Goal: Information Seeking & Learning: Find specific fact

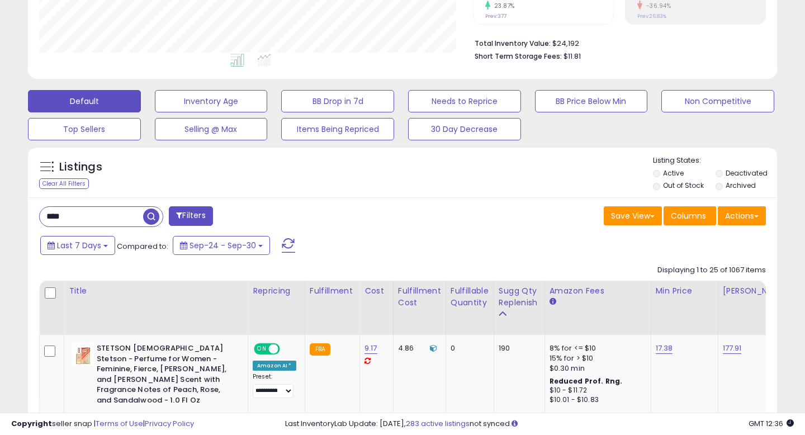
scroll to position [290, 0]
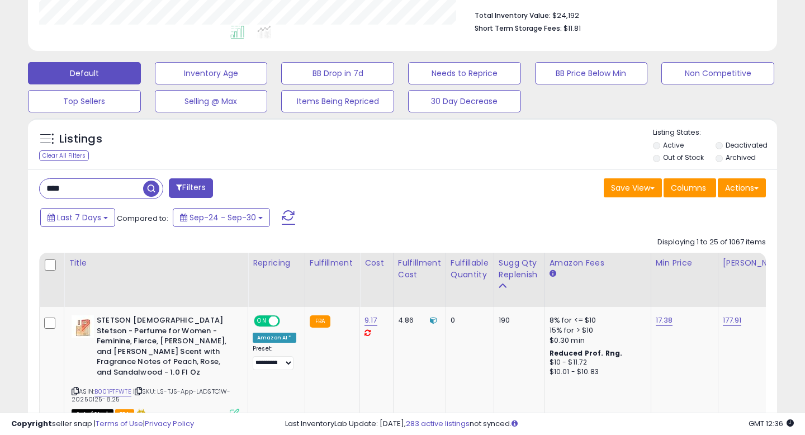
click at [56, 186] on input "****" at bounding box center [91, 189] width 103 height 20
click at [56, 186] on input "****" at bounding box center [127, 189] width 174 height 20
type input "****"
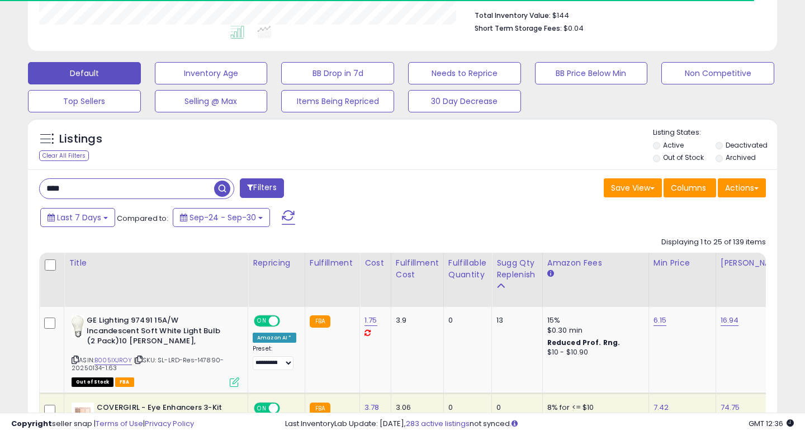
click at [84, 229] on div "Last 7 Days Compared to: Sep-24 - Sep-30" at bounding box center [309, 218] width 545 height 25
click at [87, 223] on button "Last 7 Days" at bounding box center [77, 217] width 75 height 19
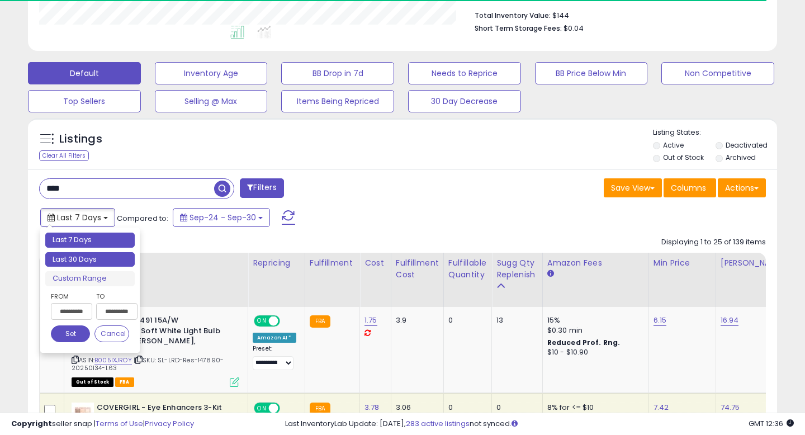
type input "**********"
drag, startPoint x: 89, startPoint y: 257, endPoint x: 168, endPoint y: 236, distance: 82.0
click at [89, 257] on li "Last 30 Days" at bounding box center [89, 259] width 89 height 15
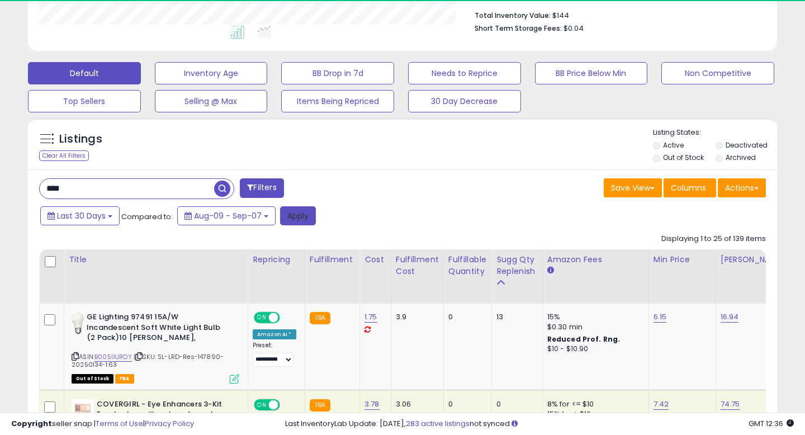
scroll to position [229, 433]
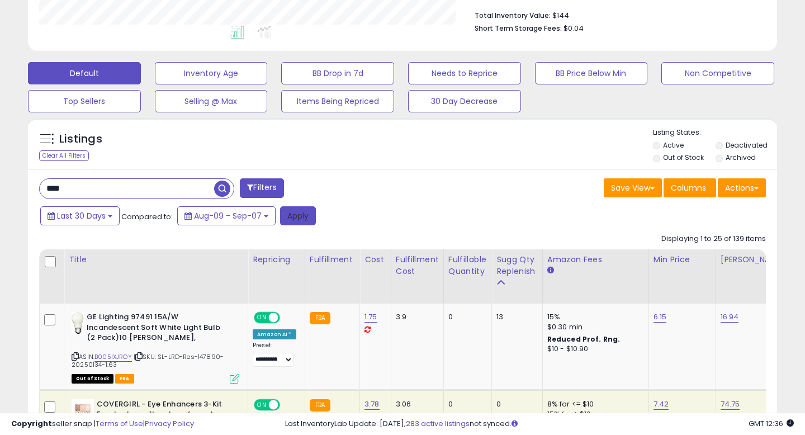
click at [309, 221] on button "Apply" at bounding box center [298, 215] width 36 height 19
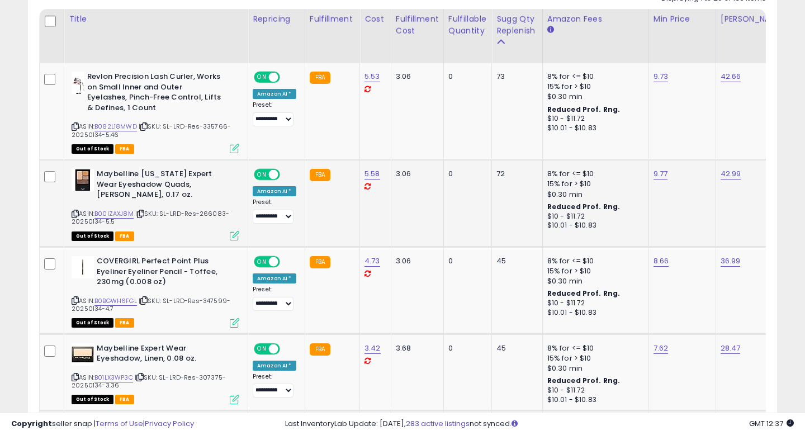
scroll to position [541, 0]
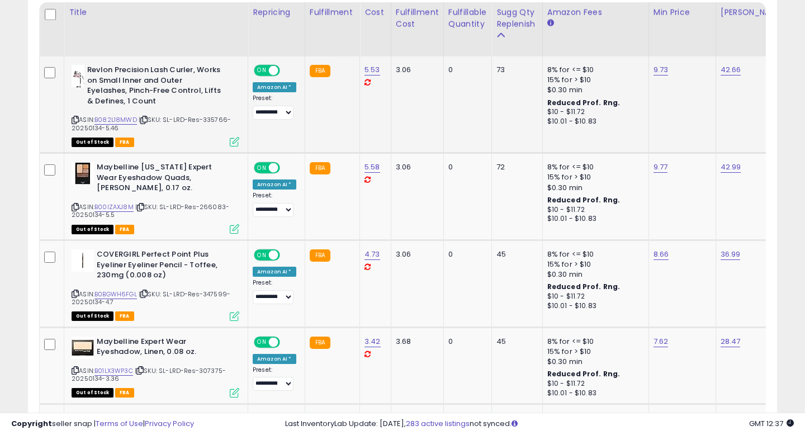
click at [209, 121] on span "| SKU: SL-LRD-Res-335766-20250134-5.46" at bounding box center [151, 123] width 159 height 17
copy span "335766"
click at [75, 206] on icon at bounding box center [75, 207] width 7 height 6
click at [216, 203] on span "| SKU: SL-LRD-Res-266083-20250134-5.5" at bounding box center [151, 210] width 158 height 17
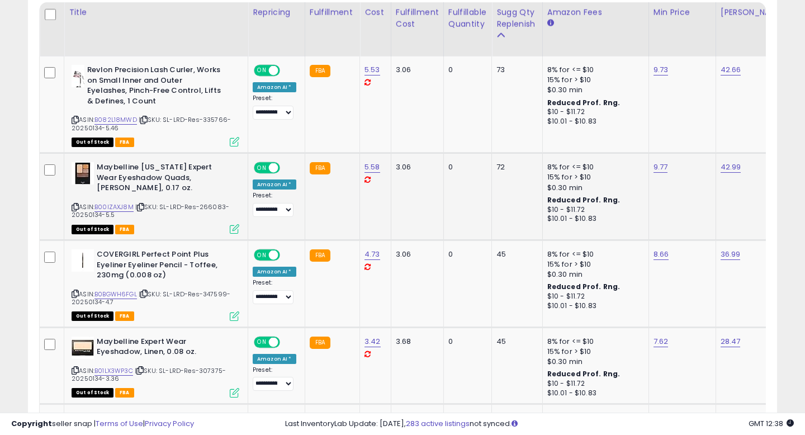
scroll to position [540, 0]
click at [216, 203] on span "| SKU: SL-LRD-Res-266083-20250134-5.5" at bounding box center [151, 211] width 158 height 17
copy span "266083"
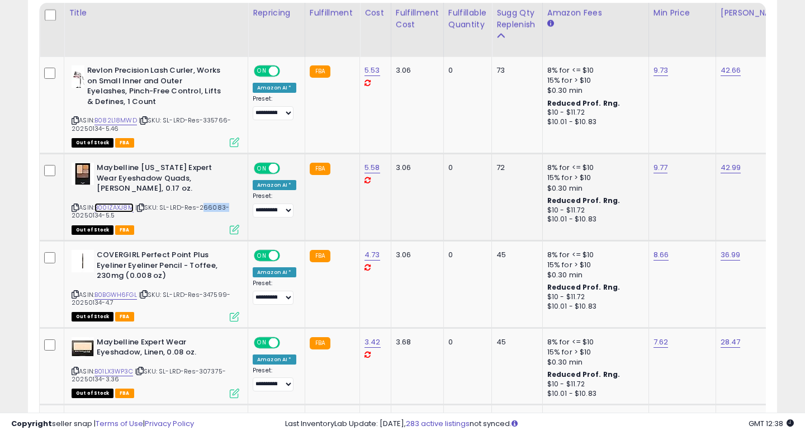
click at [115, 204] on link "B00IZAXJ8M" at bounding box center [113, 208] width 39 height 10
click at [211, 208] on span "| SKU: SL-LRD-Res-266083-20250134-5.5" at bounding box center [151, 211] width 158 height 17
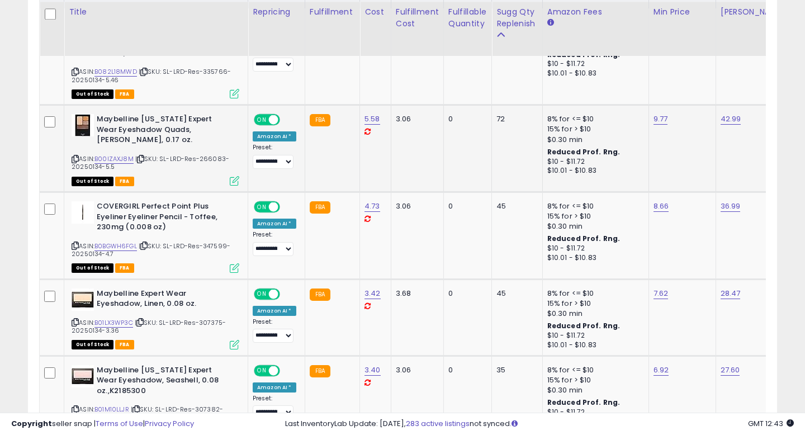
scroll to position [598, 0]
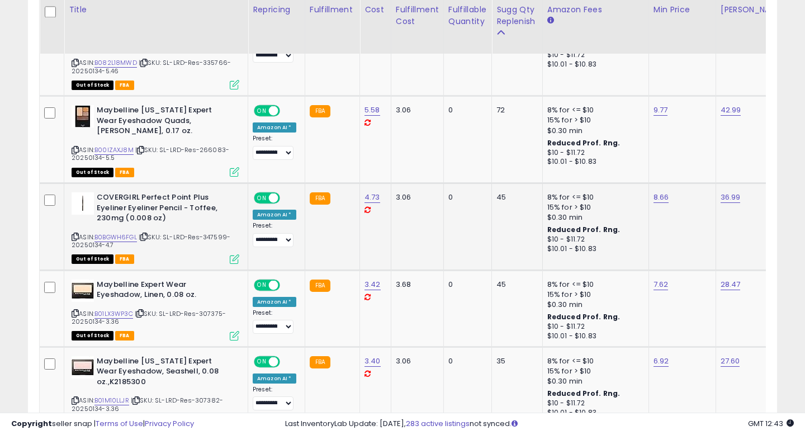
click at [72, 235] on icon at bounding box center [75, 237] width 7 height 6
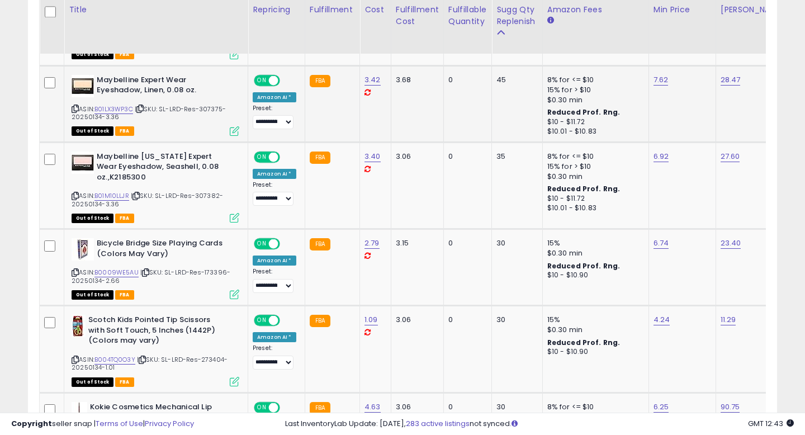
scroll to position [803, 0]
click at [76, 107] on icon at bounding box center [75, 108] width 7 height 6
click at [213, 106] on span "| SKU: SL-LRD-Res-307375-20250134-3.36" at bounding box center [149, 112] width 154 height 17
copy span "307375"
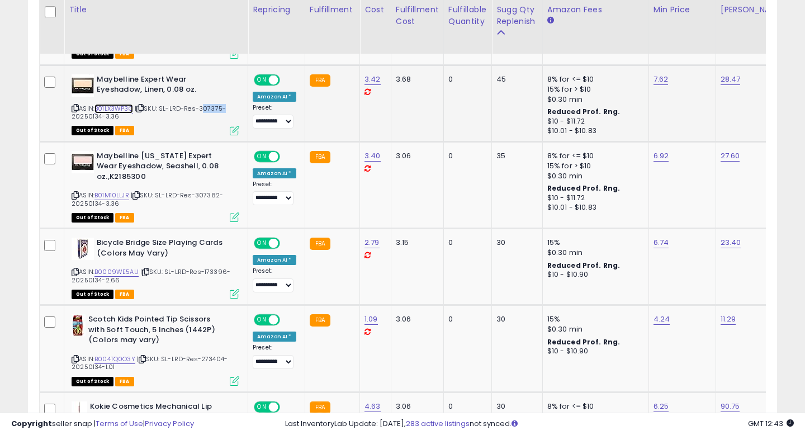
click at [127, 109] on link "B01LX3WP3C" at bounding box center [113, 109] width 39 height 10
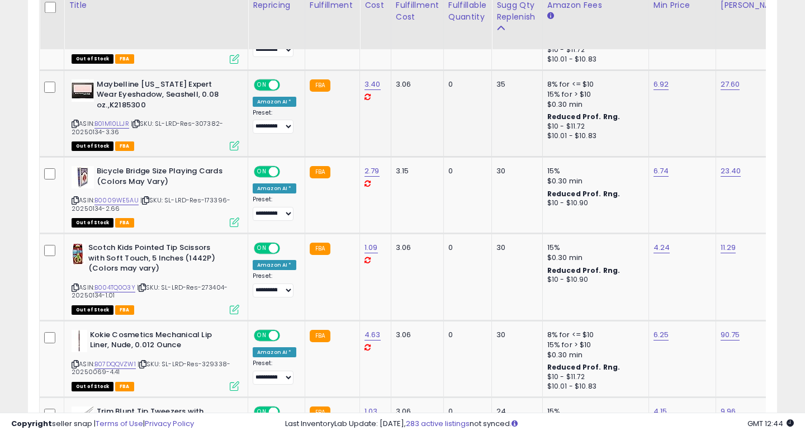
scroll to position [877, 0]
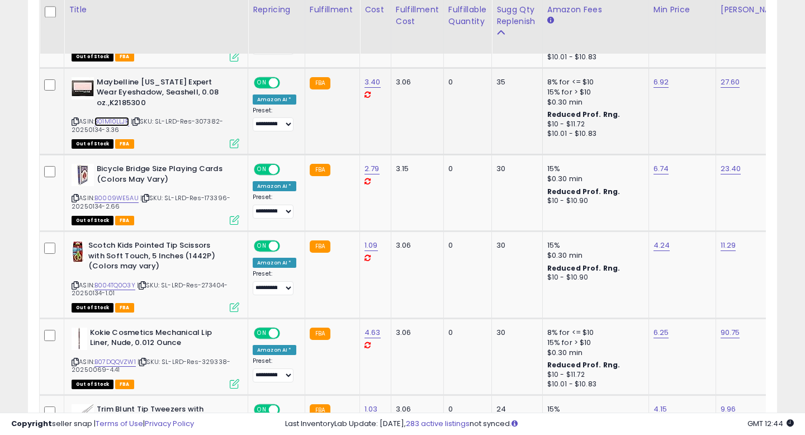
click at [119, 122] on link "B01M10LLJR" at bounding box center [111, 122] width 35 height 10
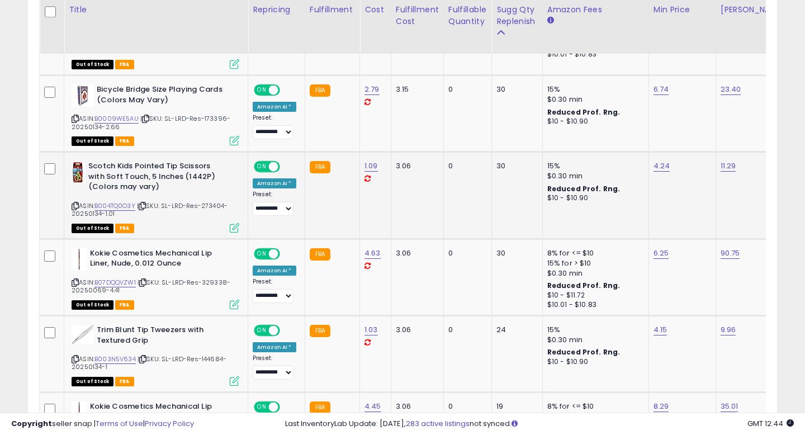
scroll to position [960, 0]
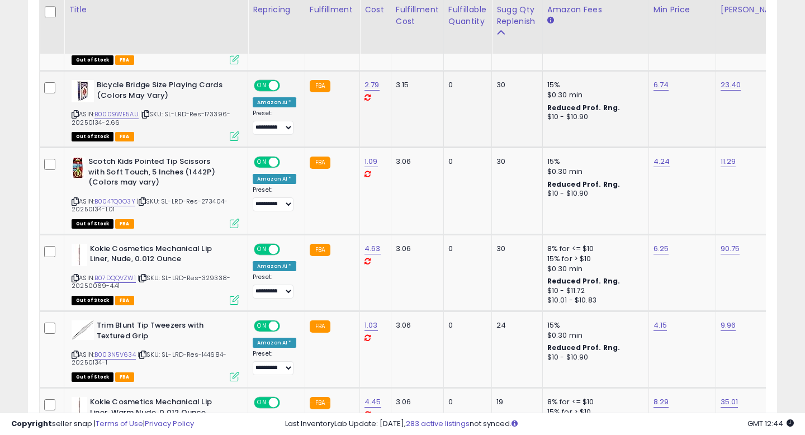
click at [77, 112] on icon at bounding box center [75, 114] width 7 height 6
click at [79, 198] on div "ASIN: B004TQ0O3Y | SKU: SL-LRD-Res-273404-20250134-1.01 Out of Stock FBA" at bounding box center [156, 192] width 168 height 70
click at [76, 198] on icon at bounding box center [75, 201] width 7 height 6
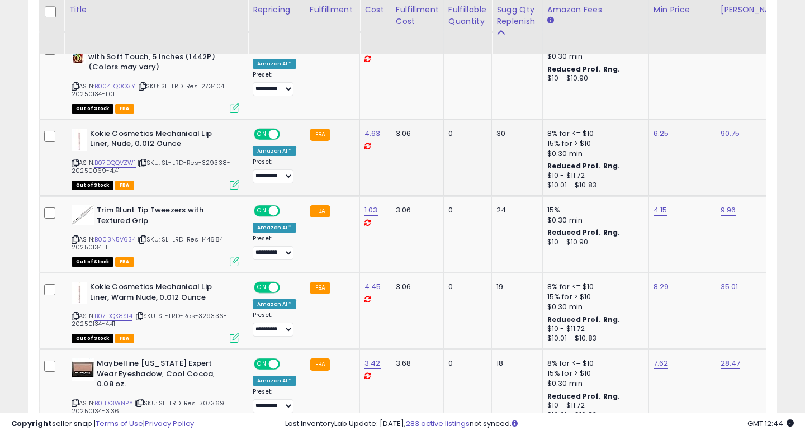
click at [74, 167] on span "| SKU: SL-LRD-Res-329338-20250069-4.41" at bounding box center [151, 166] width 159 height 17
click at [74, 165] on icon at bounding box center [75, 163] width 7 height 6
click at [212, 162] on span "| SKU: SL-LRD-Res-329338-20250069-4.41" at bounding box center [151, 166] width 159 height 17
copy span "329338"
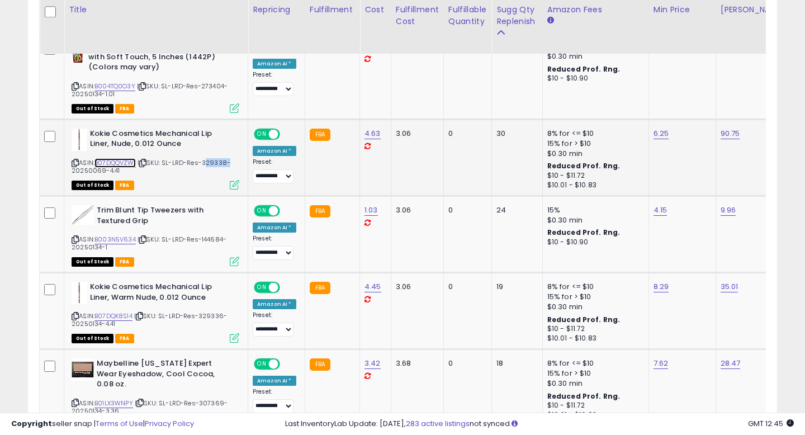
click at [119, 162] on link "B07DQQVZW1" at bounding box center [114, 163] width 41 height 10
click at [74, 240] on icon at bounding box center [75, 239] width 7 height 6
click at [128, 239] on link "B003N5V634" at bounding box center [114, 240] width 41 height 10
click at [210, 239] on span "| SKU: SL-LRD-Res-144684-20250134-1" at bounding box center [149, 243] width 155 height 17
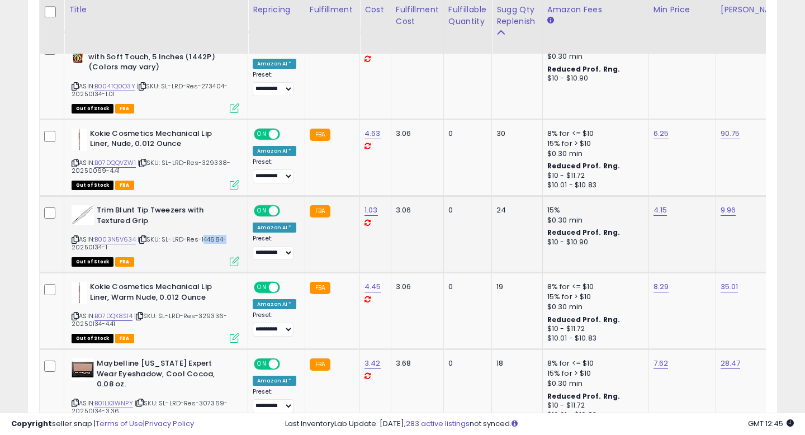
copy span "144684"
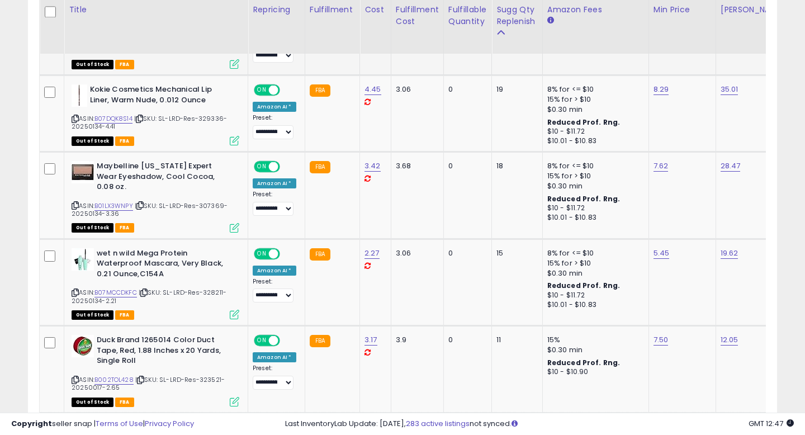
scroll to position [1274, 0]
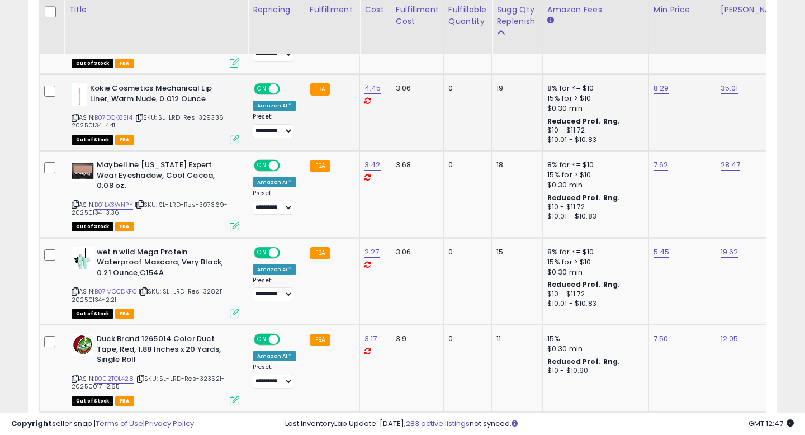
click at [74, 116] on icon at bounding box center [75, 118] width 7 height 6
click at [215, 119] on span "| SKU: SL-LRD-Res-329336-20250134-4.41" at bounding box center [149, 121] width 155 height 17
copy span "329336"
click at [124, 121] on link "B07DQK8S14" at bounding box center [113, 118] width 38 height 10
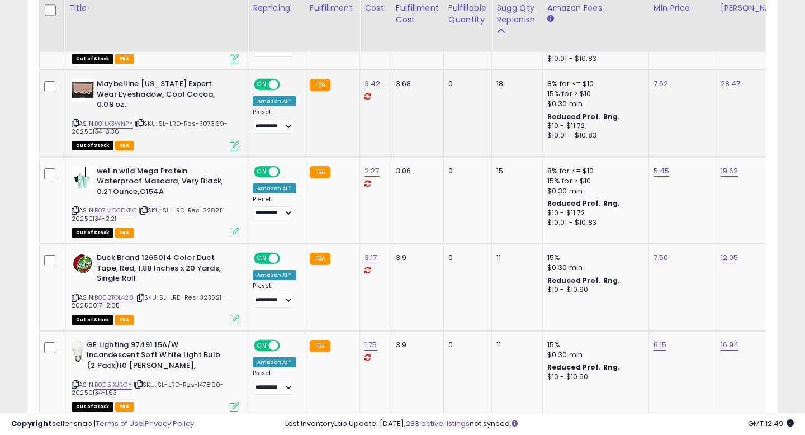
scroll to position [1356, 0]
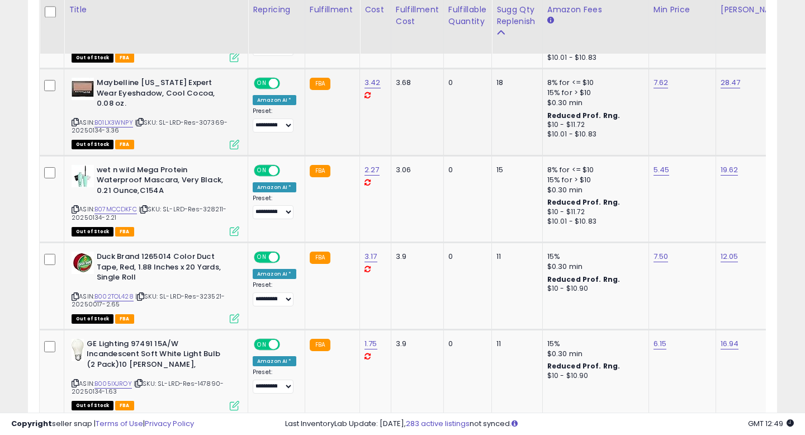
click at [75, 119] on icon at bounding box center [75, 122] width 7 height 6
click at [74, 206] on icon at bounding box center [75, 209] width 7 height 6
click at [120, 205] on link "B07MCCDKFC" at bounding box center [115, 210] width 42 height 10
click at [209, 205] on span "| SKU: SL-LRD-Res-328211-20250134-2.21" at bounding box center [149, 213] width 155 height 17
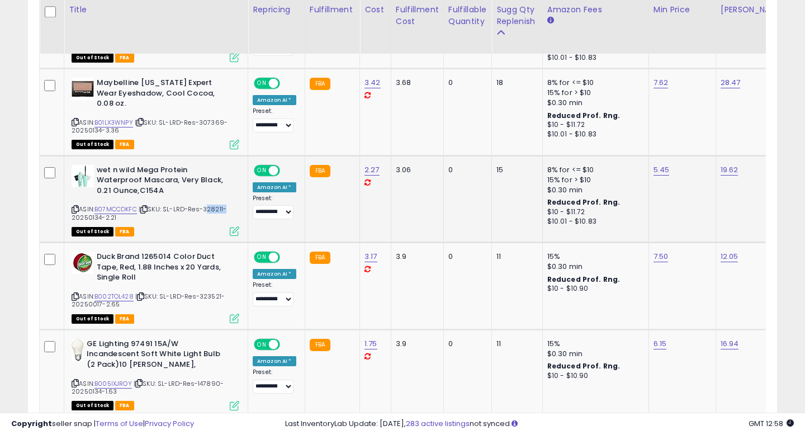
copy span "328211"
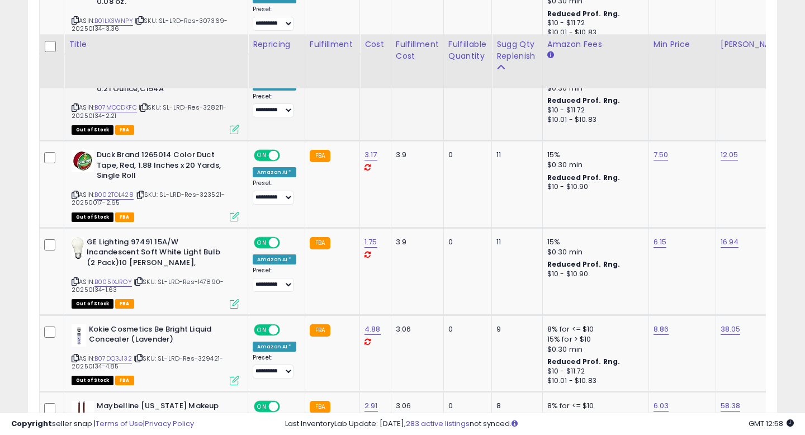
scroll to position [1493, 0]
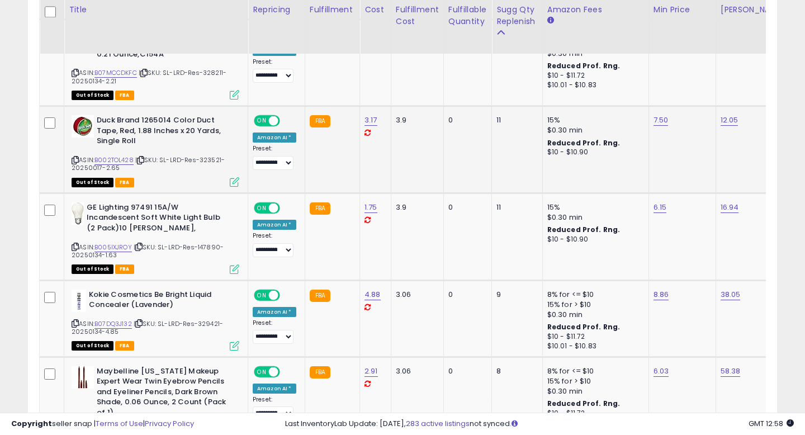
click at [214, 155] on span "| SKU: SL-LRD-Res-323521-20250017-2.65" at bounding box center [148, 163] width 153 height 17
copy span "323521"
click at [130, 155] on link "B002TOL428" at bounding box center [113, 160] width 39 height 10
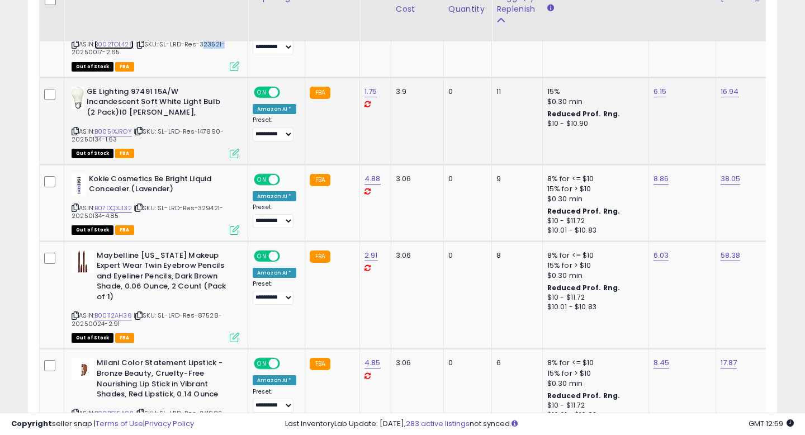
scroll to position [1610, 0]
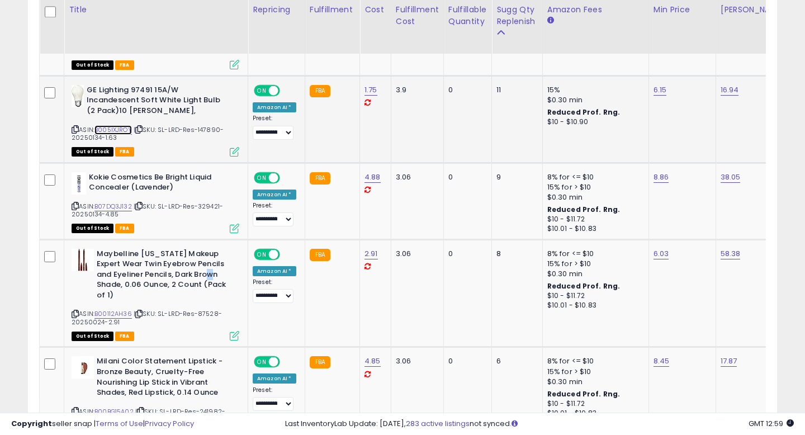
click at [122, 125] on link "B005IXJROY" at bounding box center [112, 130] width 37 height 10
click at [206, 125] on span "| SKU: SL-LRD-Res-147890-20250134-1.63" at bounding box center [148, 133] width 152 height 17
copy span "147890"
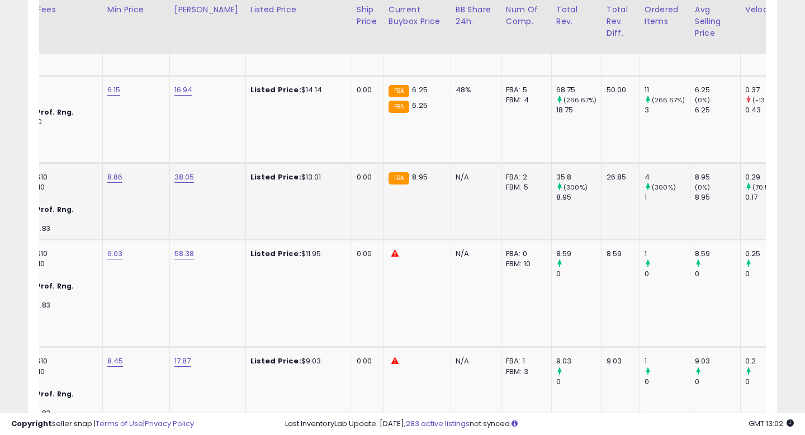
scroll to position [0, 548]
